Goal: Task Accomplishment & Management: Use online tool/utility

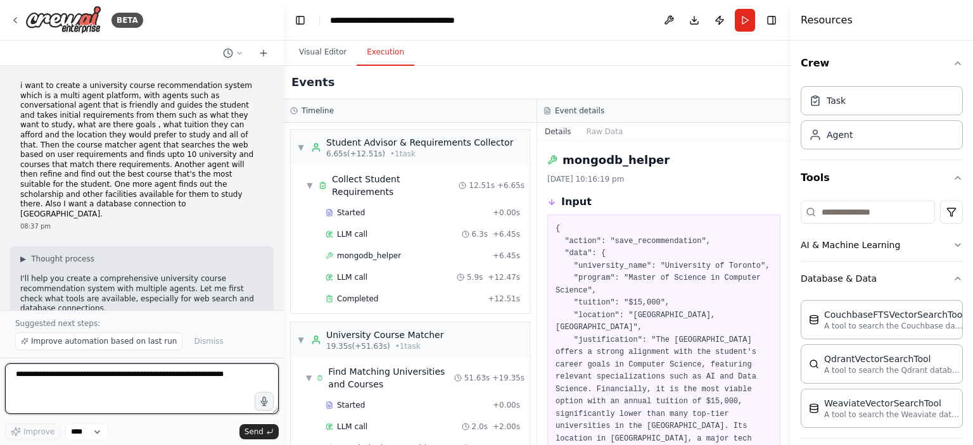
scroll to position [146, 0]
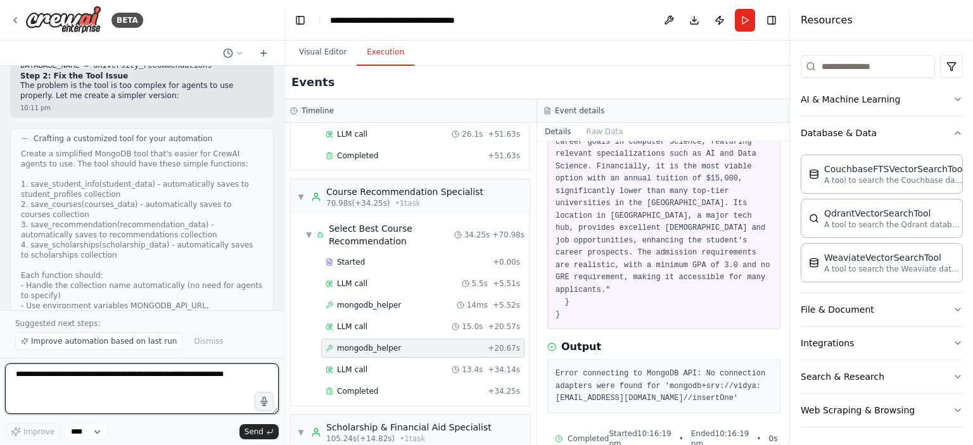
click at [77, 387] on textarea at bounding box center [142, 389] width 274 height 51
type textarea "**********"
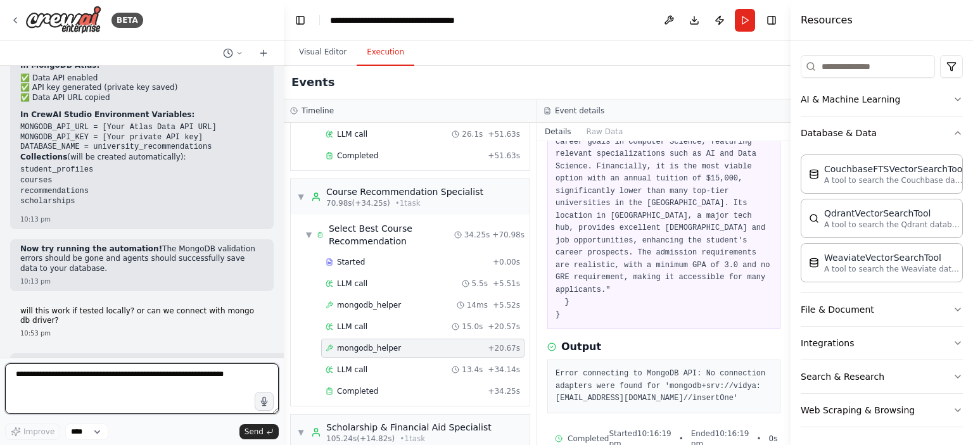
scroll to position [10253, 0]
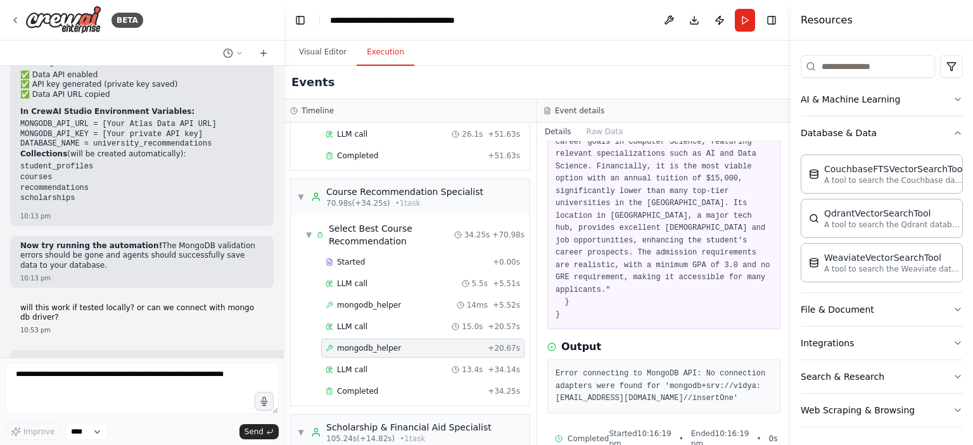
drag, startPoint x: 87, startPoint y: 248, endPoint x: 175, endPoint y: 259, distance: 89.3
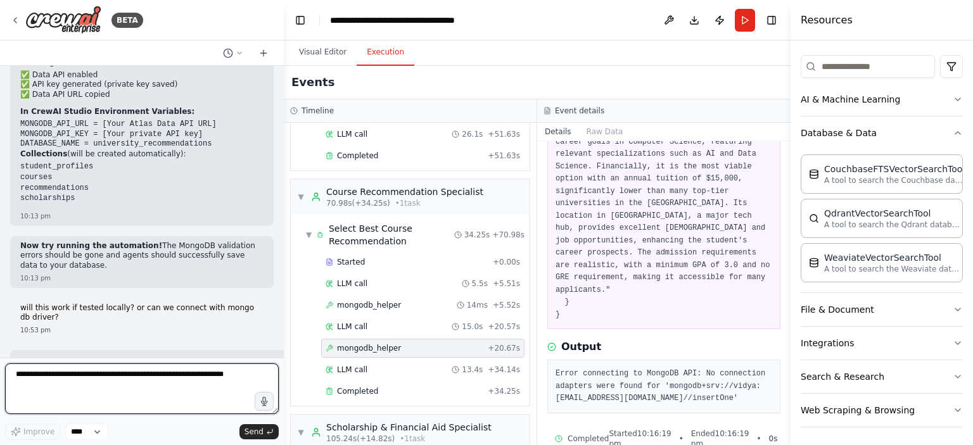
click at [46, 400] on textarea at bounding box center [142, 389] width 274 height 51
type textarea "**********"
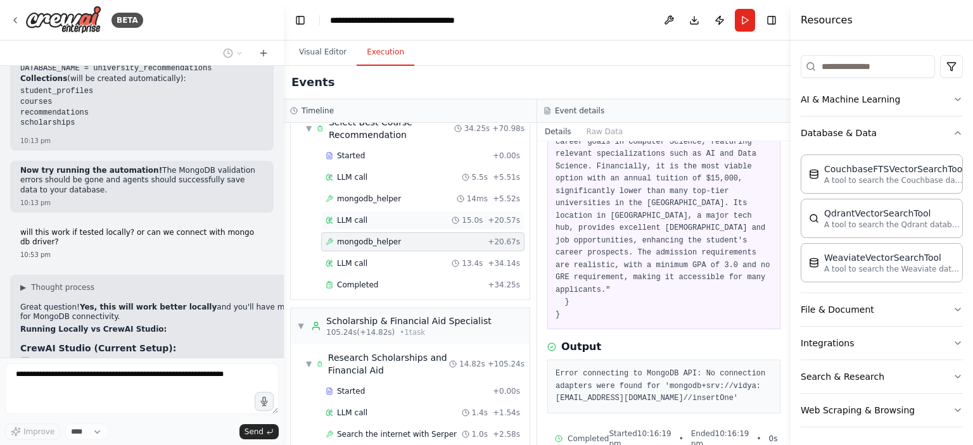
scroll to position [782, 0]
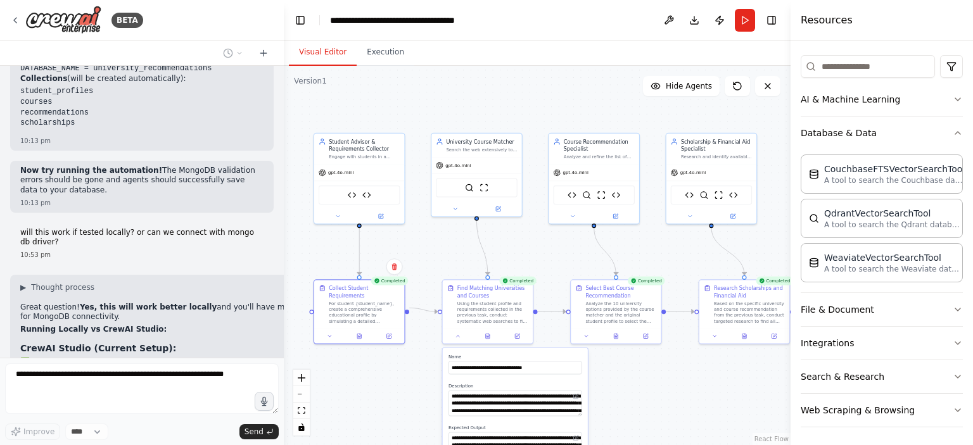
click at [326, 53] on button "Visual Editor" at bounding box center [323, 52] width 68 height 27
click at [618, 337] on icon at bounding box center [616, 335] width 6 height 6
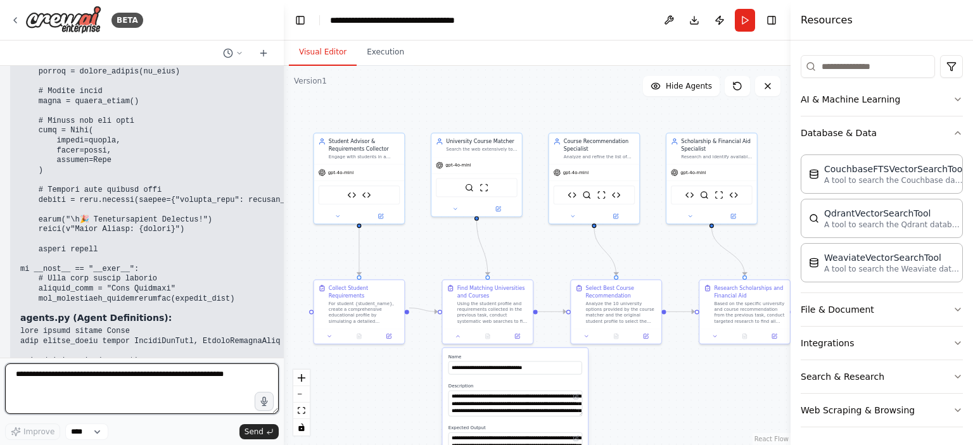
scroll to position [13128, 0]
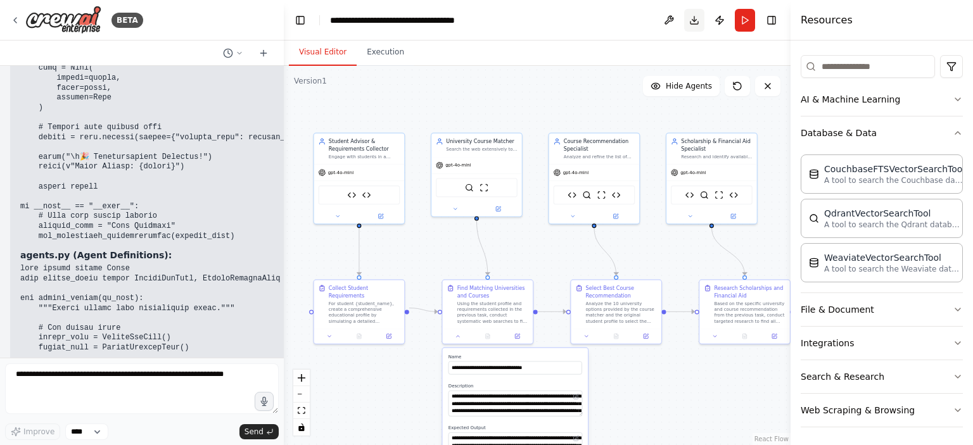
click at [690, 22] on button "Download" at bounding box center [694, 20] width 20 height 23
